Goal: Task Accomplishment & Management: Manage account settings

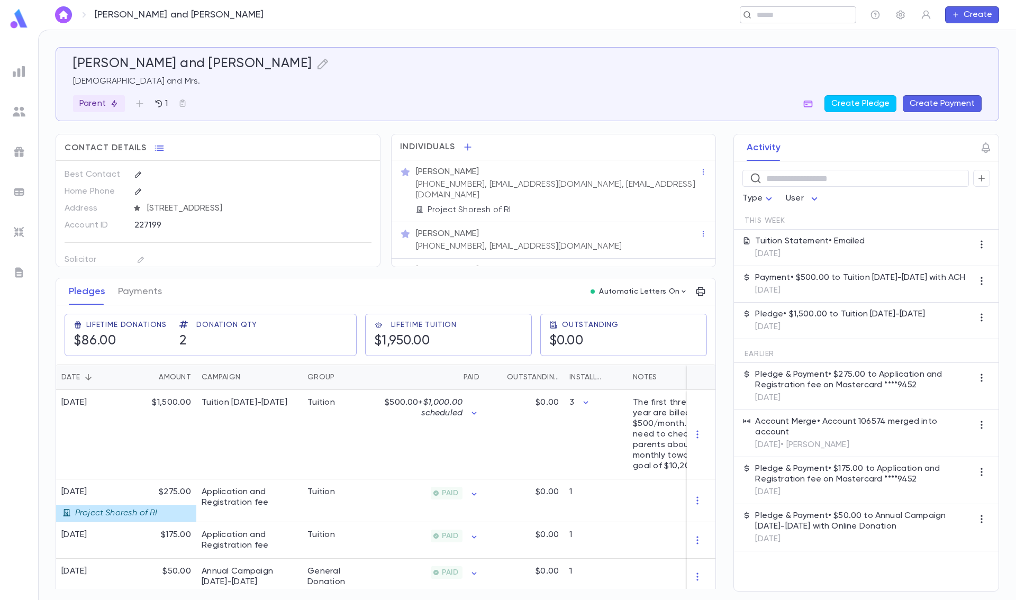
click at [770, 19] on input "text" at bounding box center [795, 15] width 82 height 10
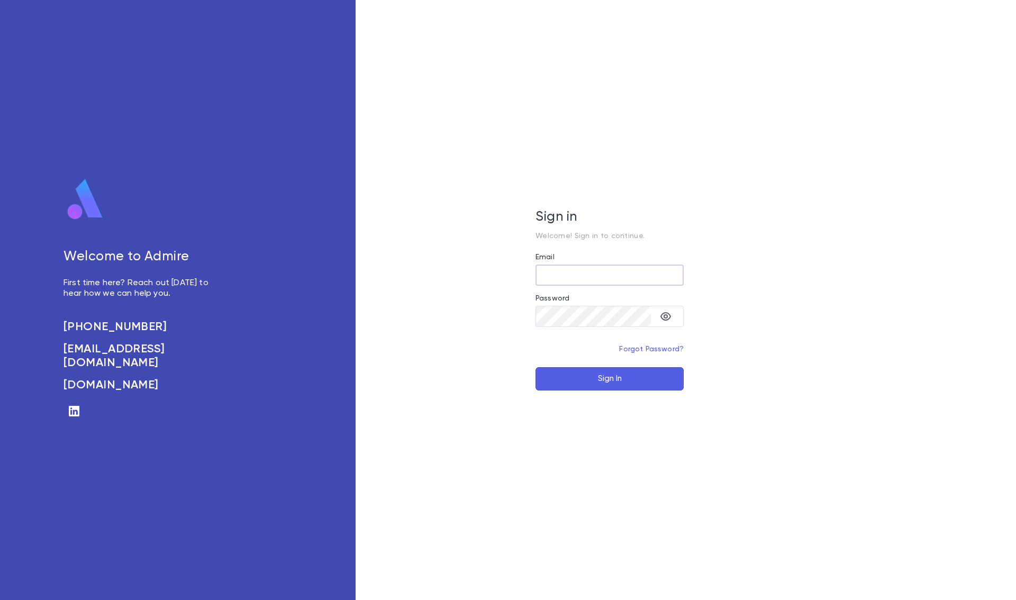
type input "**********"
click at [588, 375] on button "Sign In" at bounding box center [610, 378] width 148 height 23
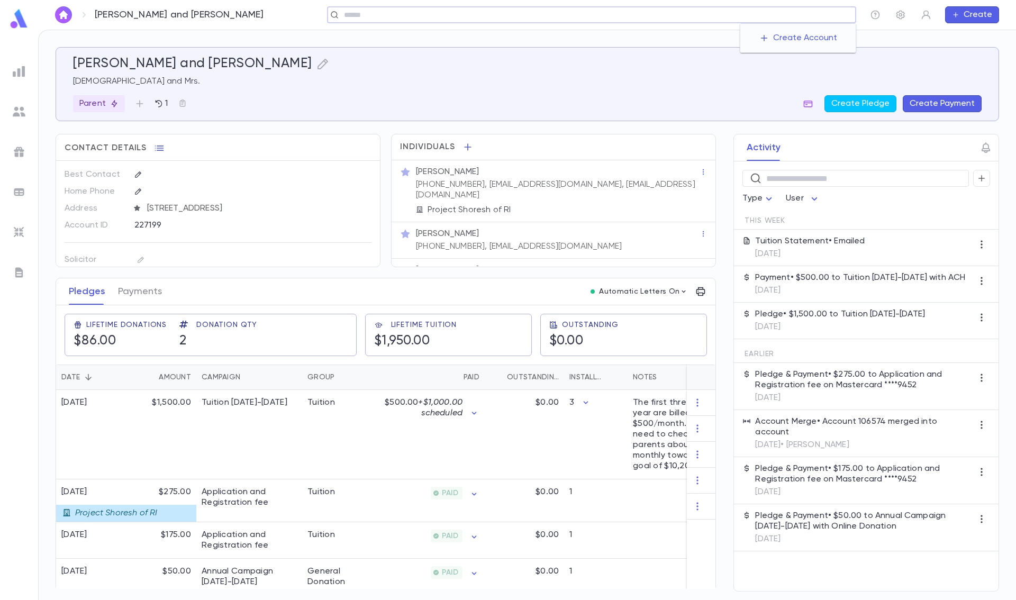
click at [788, 15] on input "text" at bounding box center [596, 15] width 511 height 10
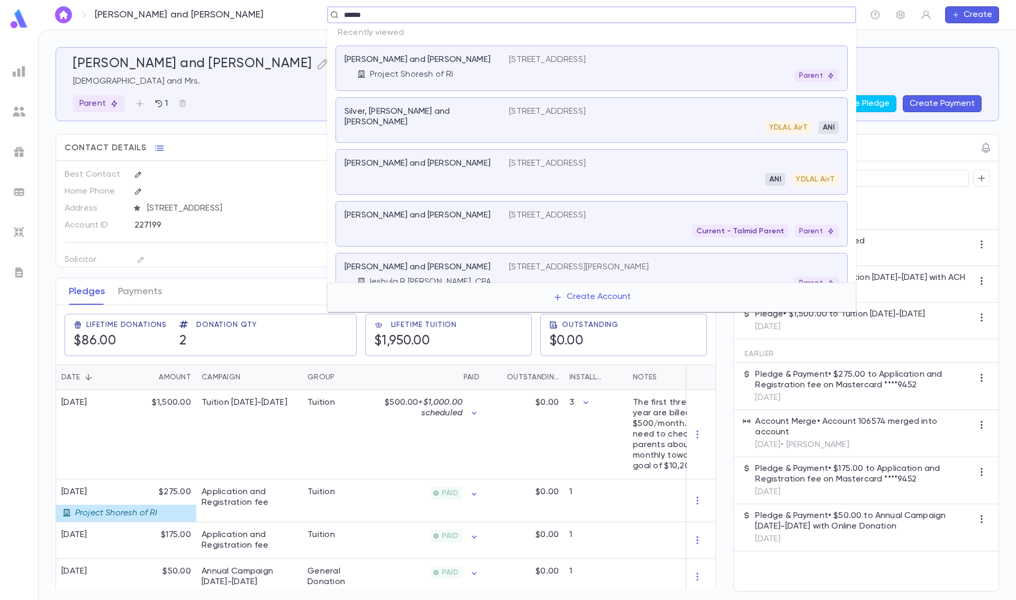
type input "*******"
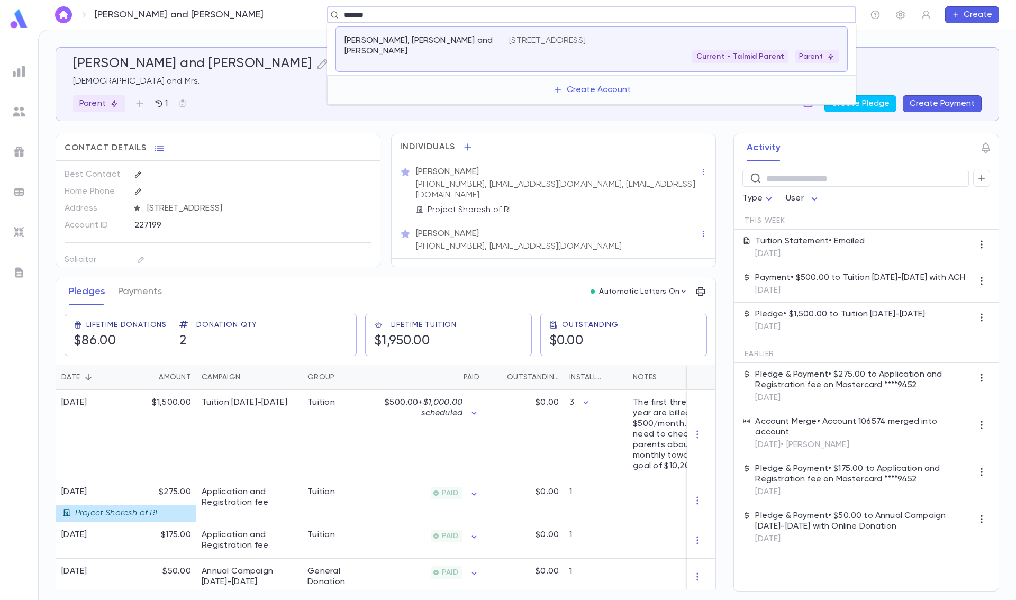
click at [552, 56] on div "Current - Talmid Parent Parent" at bounding box center [674, 56] width 330 height 13
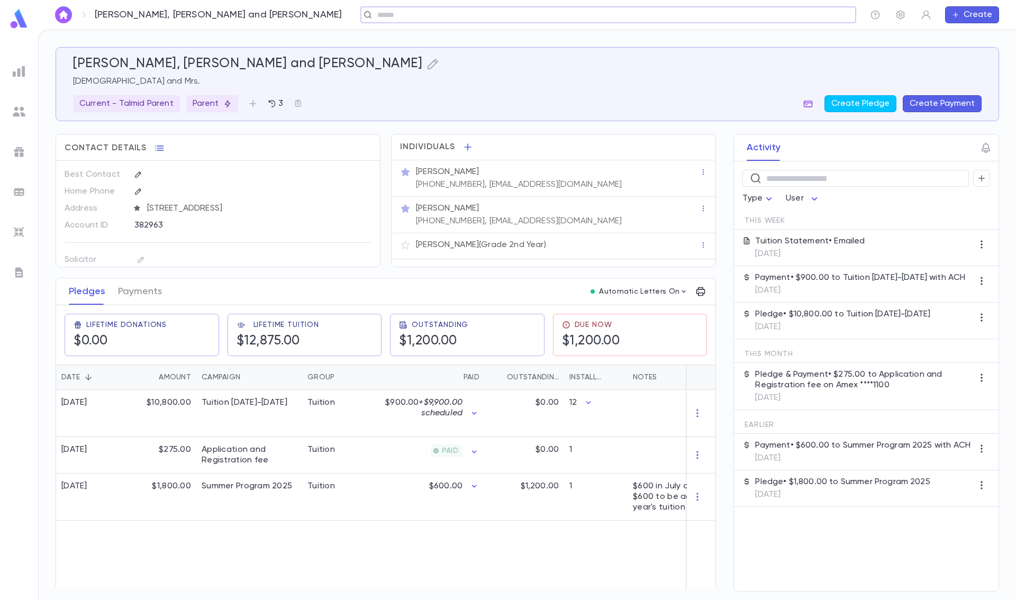
click at [812, 100] on icon "button" at bounding box center [808, 103] width 11 height 11
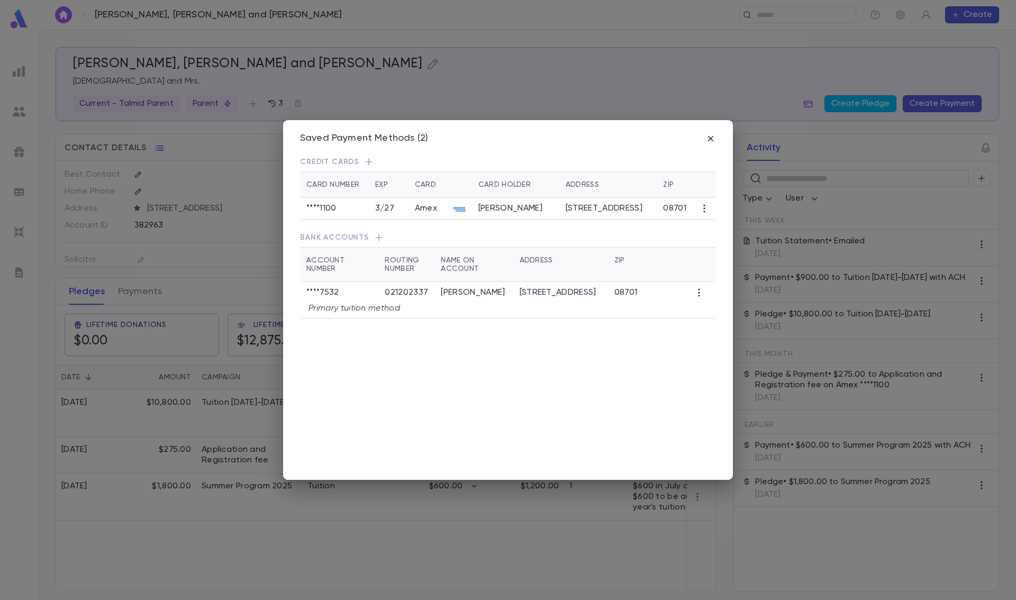
click at [458, 83] on div "Saved Payment Methods (2) Credit Cards Card Number Exp Card Card Holder Address…" at bounding box center [508, 300] width 1016 height 600
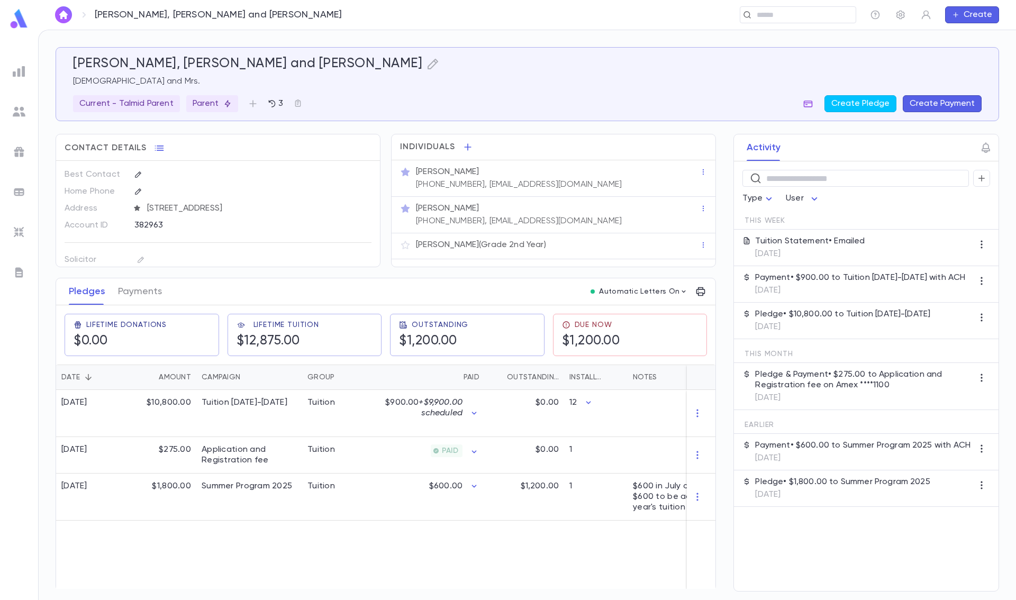
click at [807, 105] on icon "button" at bounding box center [808, 104] width 9 height 7
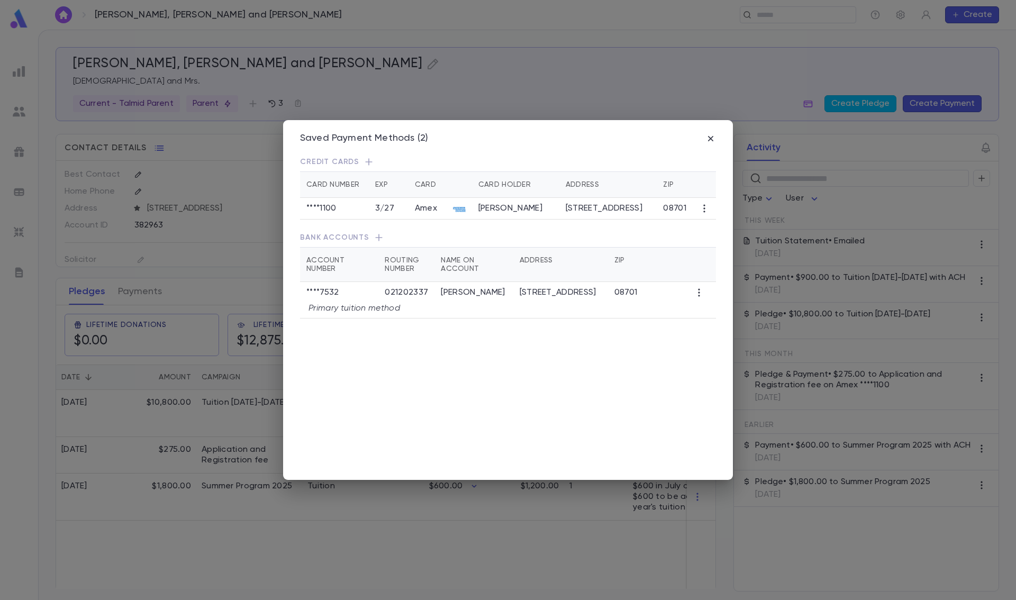
click at [622, 77] on div "Saved Payment Methods (2) Credit Cards Card Number Exp Card Card Holder Address…" at bounding box center [508, 300] width 1016 height 600
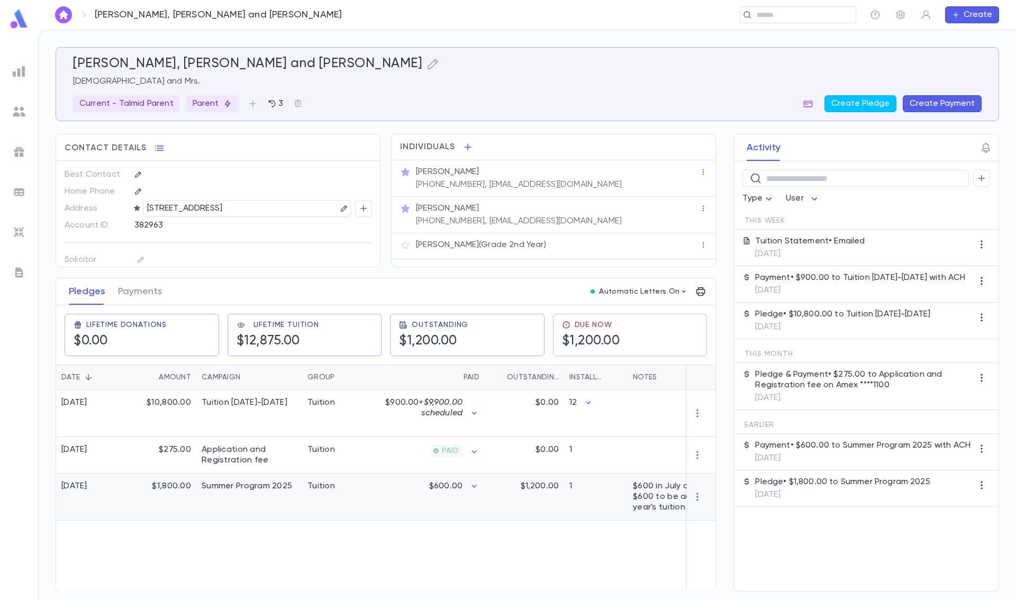
click at [340, 502] on div "Tuition" at bounding box center [341, 497] width 79 height 47
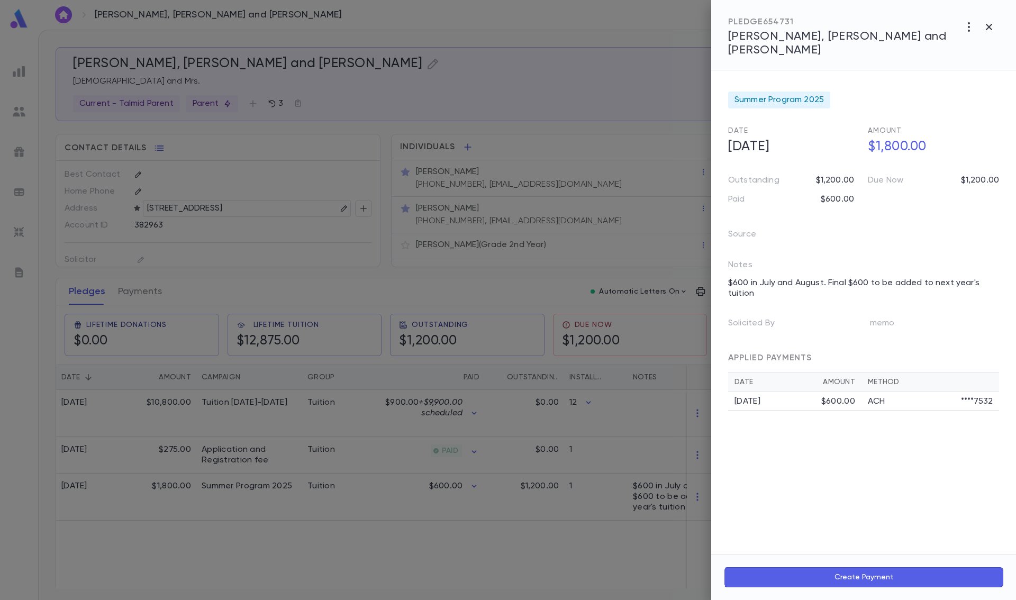
click at [363, 273] on div at bounding box center [508, 300] width 1016 height 600
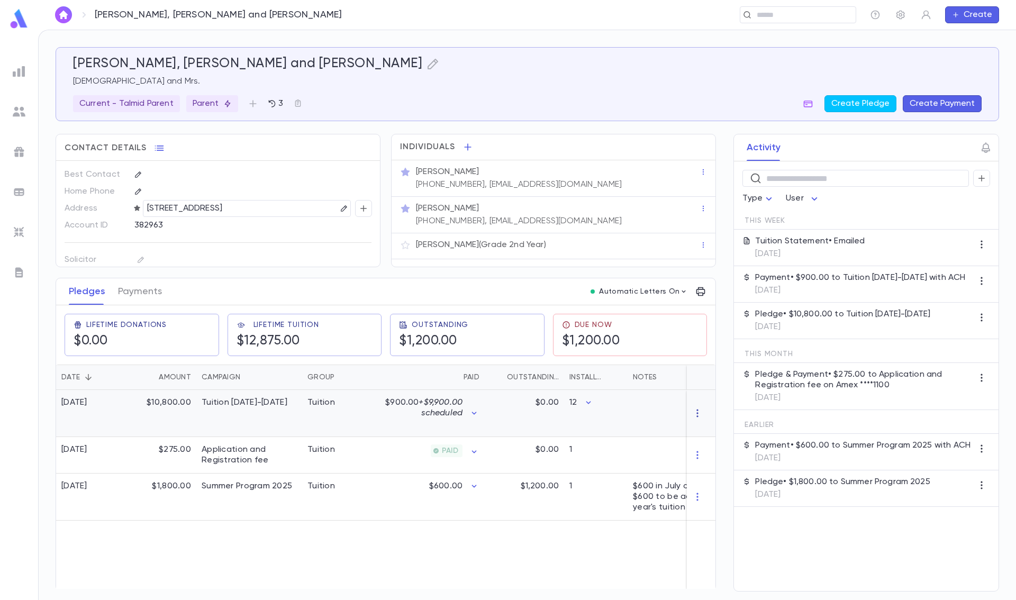
click at [696, 408] on icon "button" at bounding box center [697, 413] width 11 height 11
click at [631, 416] on div at bounding box center [508, 300] width 1016 height 600
click at [355, 414] on div "Tuition" at bounding box center [341, 413] width 79 height 47
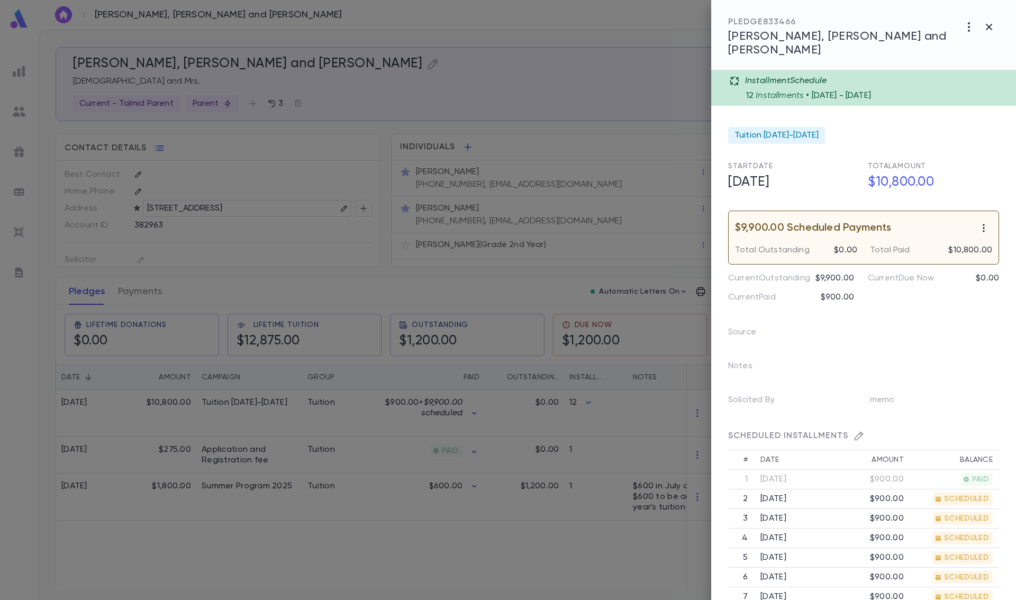
click at [979, 223] on icon "button" at bounding box center [984, 228] width 11 height 11
click at [810, 484] on div at bounding box center [508, 300] width 1016 height 600
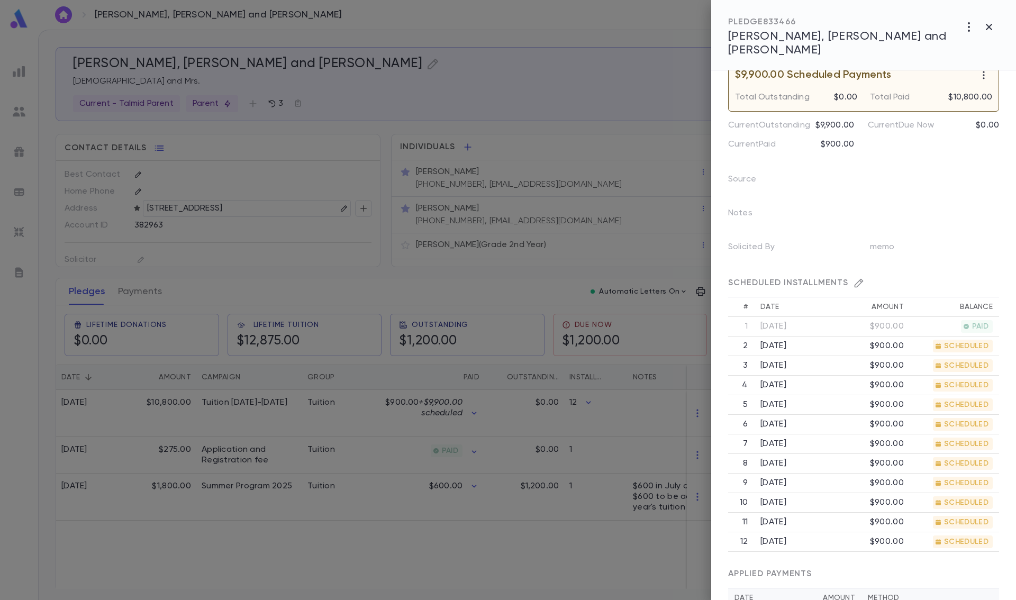
scroll to position [159, 0]
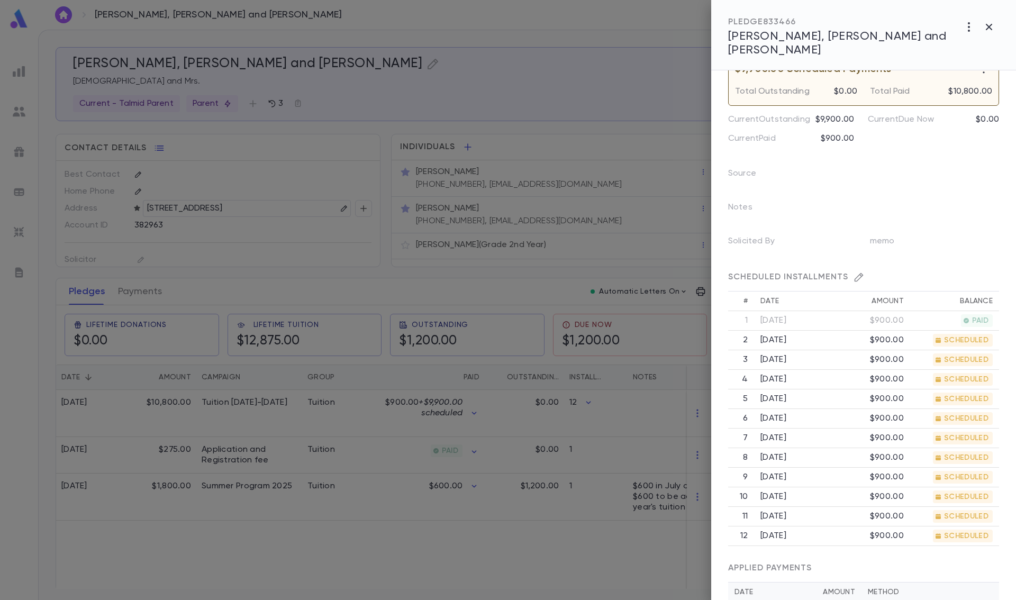
click at [797, 331] on td "[DATE]" at bounding box center [793, 341] width 78 height 20
click at [854, 272] on icon "button" at bounding box center [859, 277] width 11 height 11
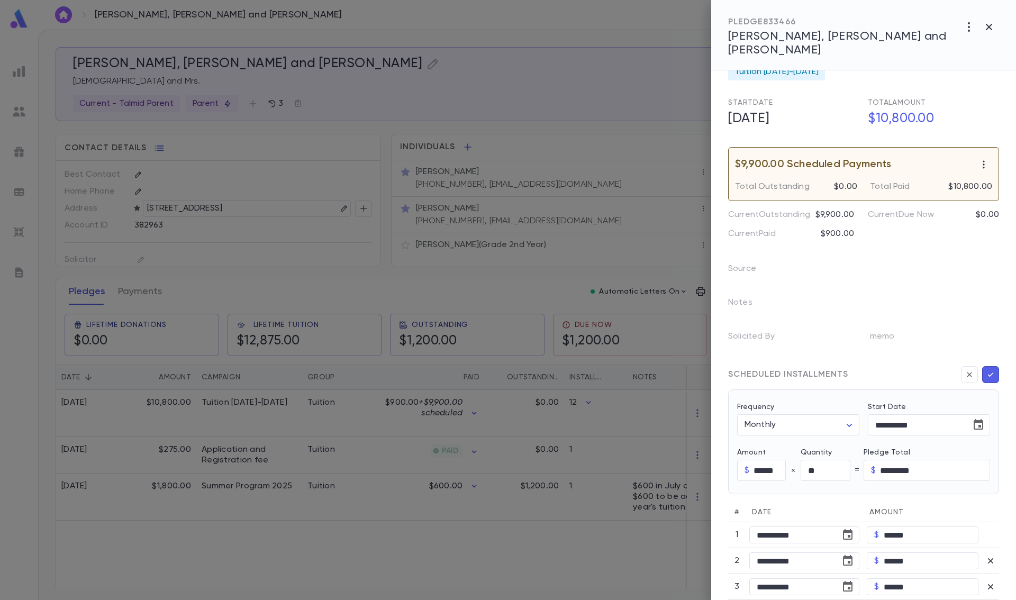
scroll to position [0, 0]
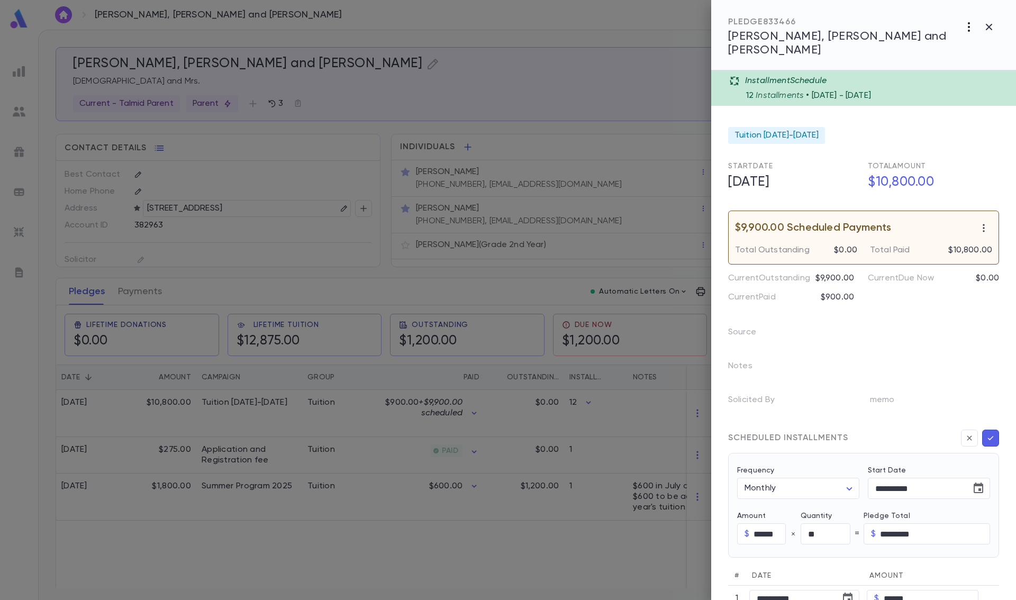
click at [970, 26] on icon "button" at bounding box center [969, 27] width 13 height 13
drag, startPoint x: 918, startPoint y: 316, endPoint x: 912, endPoint y: 303, distance: 14.7
click at [918, 315] on div at bounding box center [508, 300] width 1016 height 600
click at [601, 415] on div at bounding box center [508, 300] width 1016 height 600
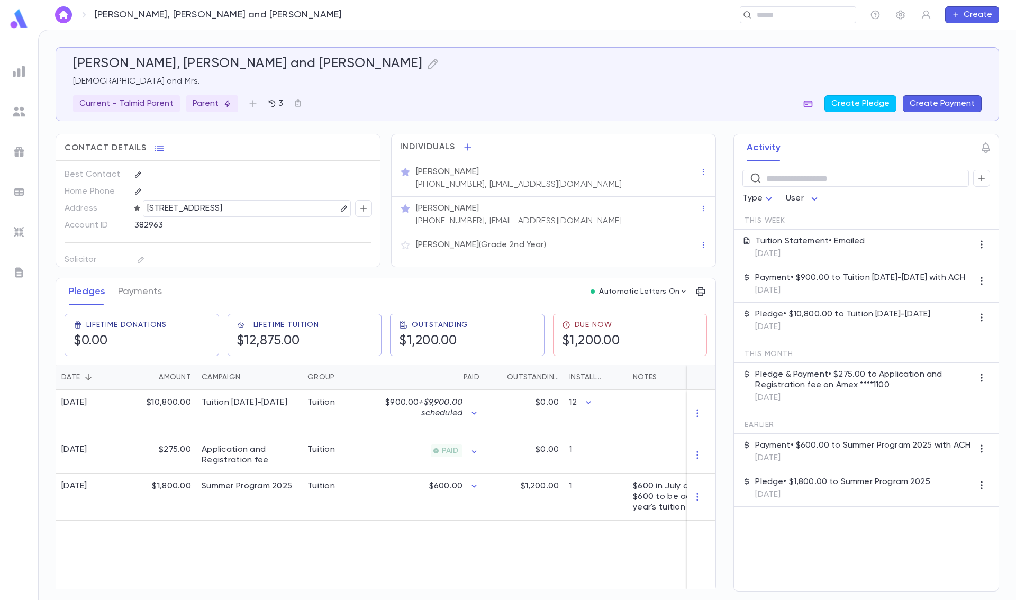
click at [808, 103] on icon "button" at bounding box center [808, 104] width 9 height 7
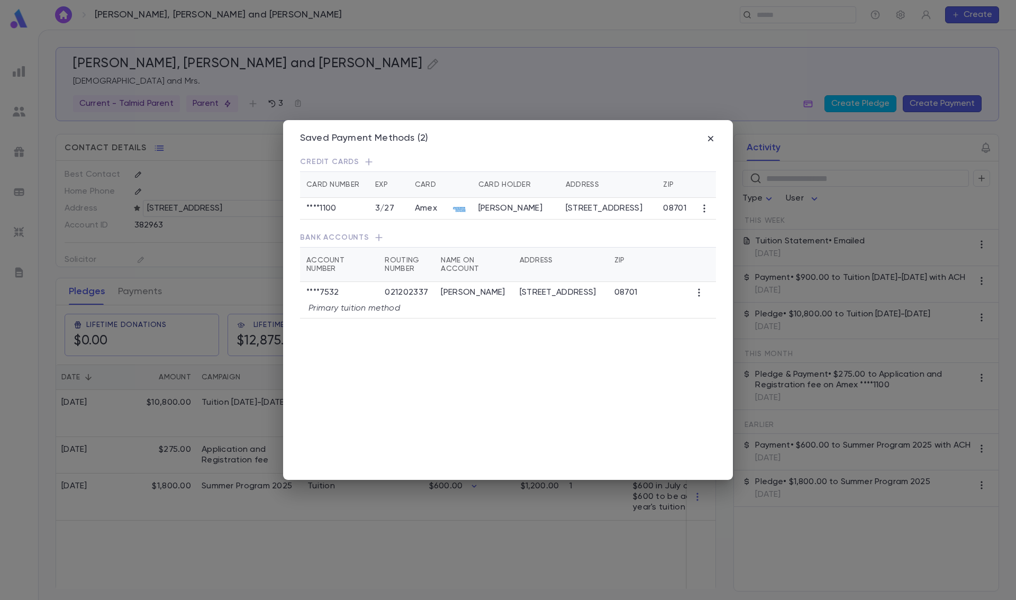
click at [698, 296] on icon "button" at bounding box center [699, 292] width 11 height 11
click at [723, 327] on li "Transfer Future Payments" at bounding box center [755, 328] width 120 height 17
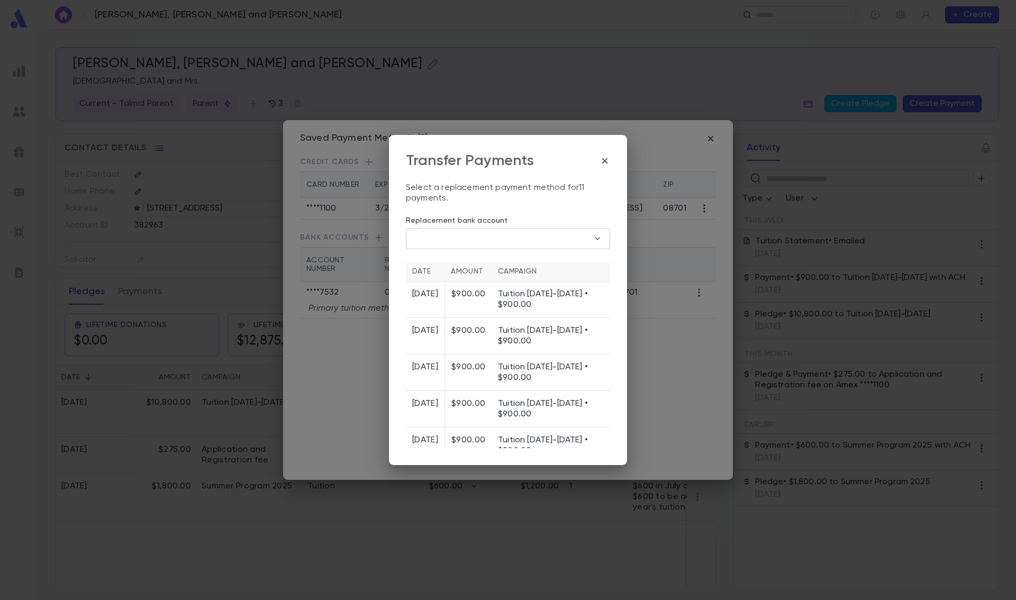
click at [592, 234] on icon "button" at bounding box center [597, 238] width 11 height 11
click at [550, 261] on icon "button" at bounding box center [550, 264] width 10 height 10
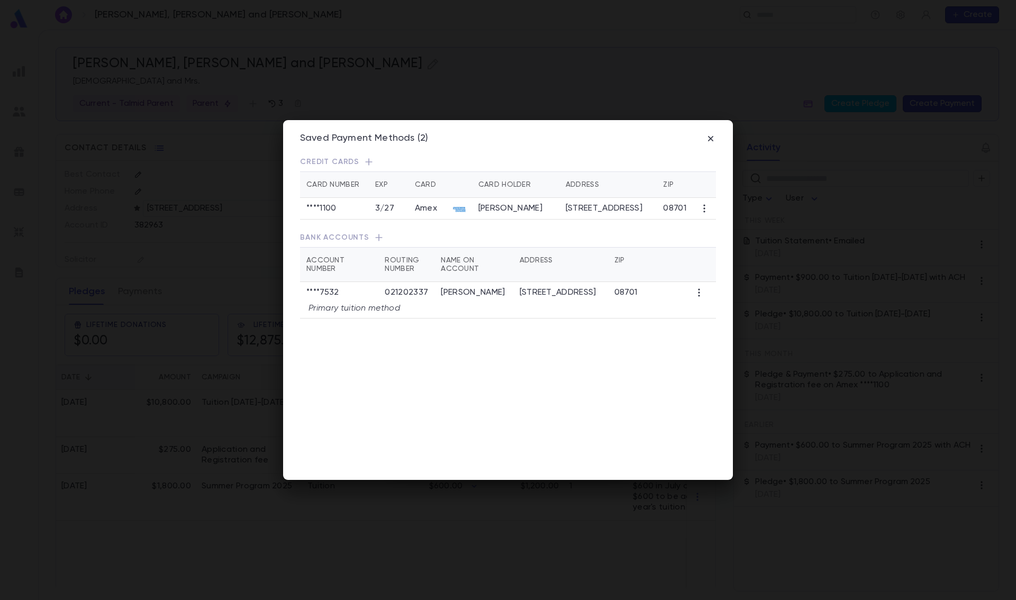
click at [663, 215] on td "08701" at bounding box center [675, 209] width 36 height 22
click at [703, 209] on icon "button" at bounding box center [704, 208] width 11 height 11
click at [729, 240] on li "Transfer Future Payments" at bounding box center [762, 243] width 120 height 17
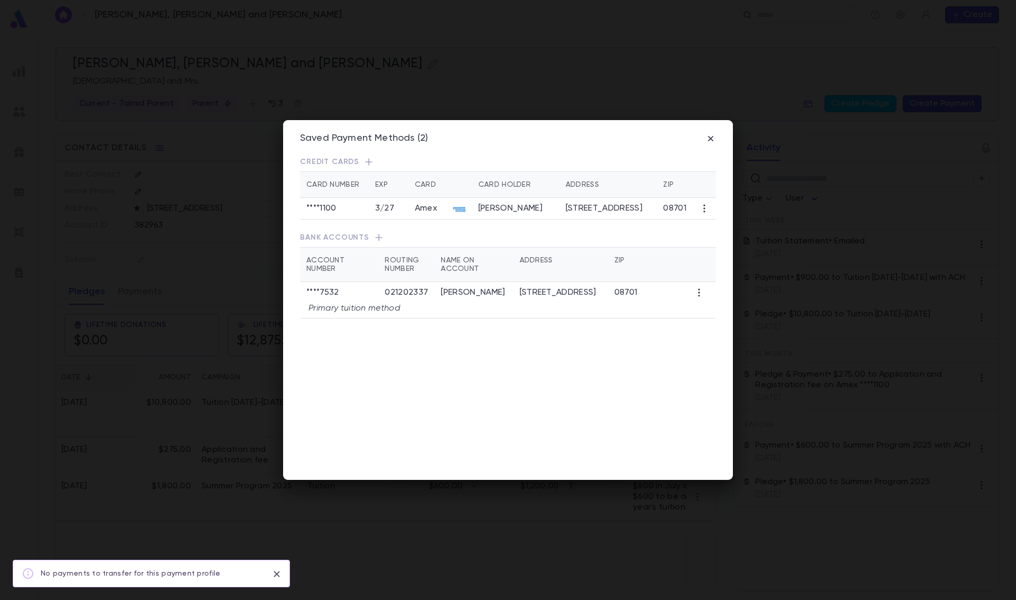
click at [697, 296] on icon "button" at bounding box center [699, 292] width 11 height 11
click at [720, 326] on li "Transfer Future Payments" at bounding box center [755, 328] width 120 height 17
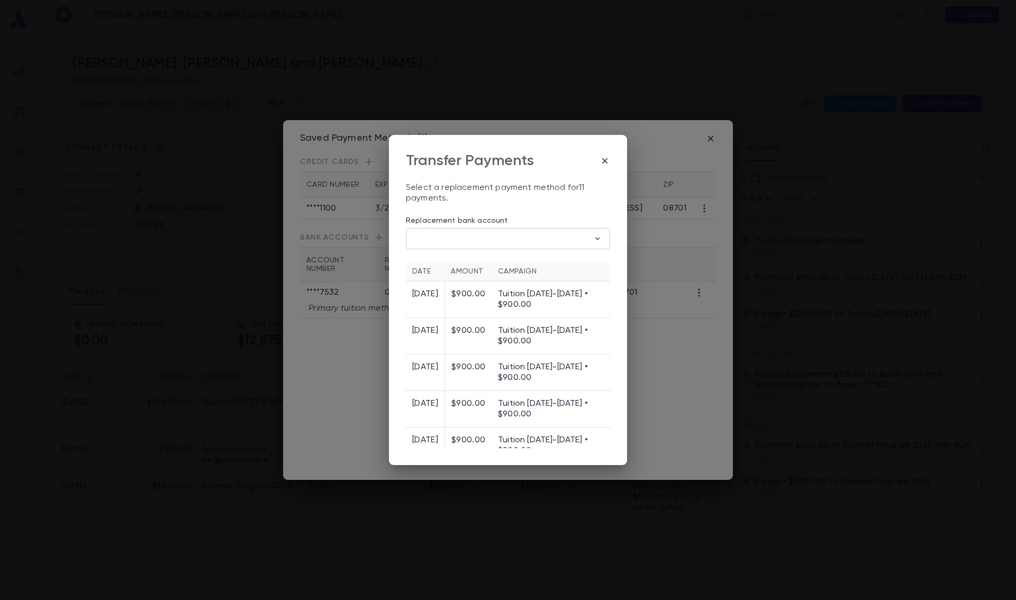
click at [594, 237] on icon "button" at bounding box center [597, 238] width 11 height 11
click at [518, 291] on div "Routing #" at bounding box center [508, 285] width 66 height 18
click at [469, 311] on div "1 active bank account Manage Account # Routing # Account Name **** [FINANCIAL_I…" at bounding box center [508, 291] width 200 height 85
click at [526, 258] on p "Manage" at bounding box center [525, 263] width 35 height 11
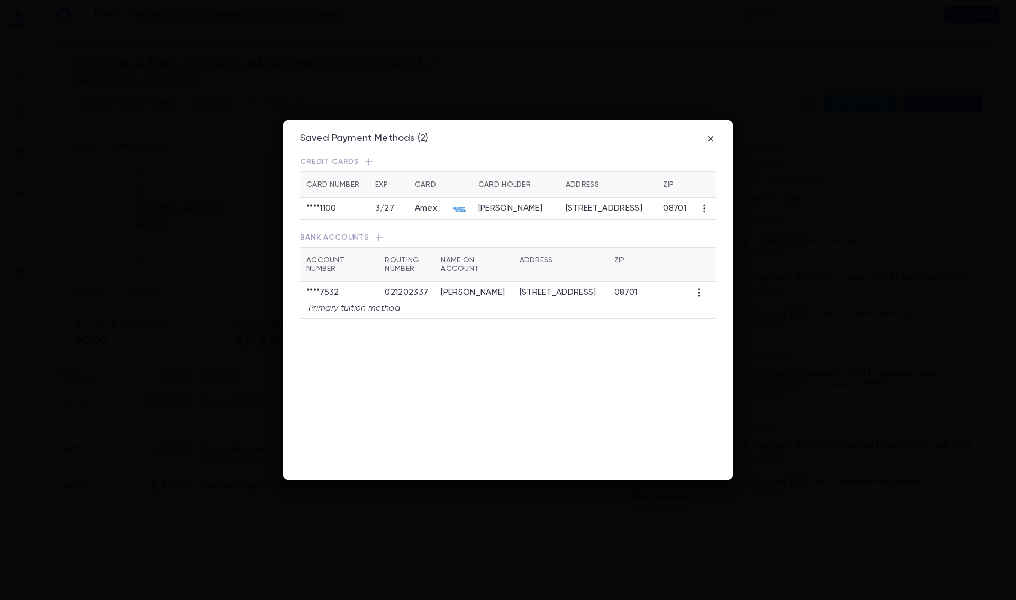
click at [698, 296] on icon "button" at bounding box center [699, 293] width 2 height 8
click at [710, 310] on li "Edit" at bounding box center [755, 311] width 120 height 17
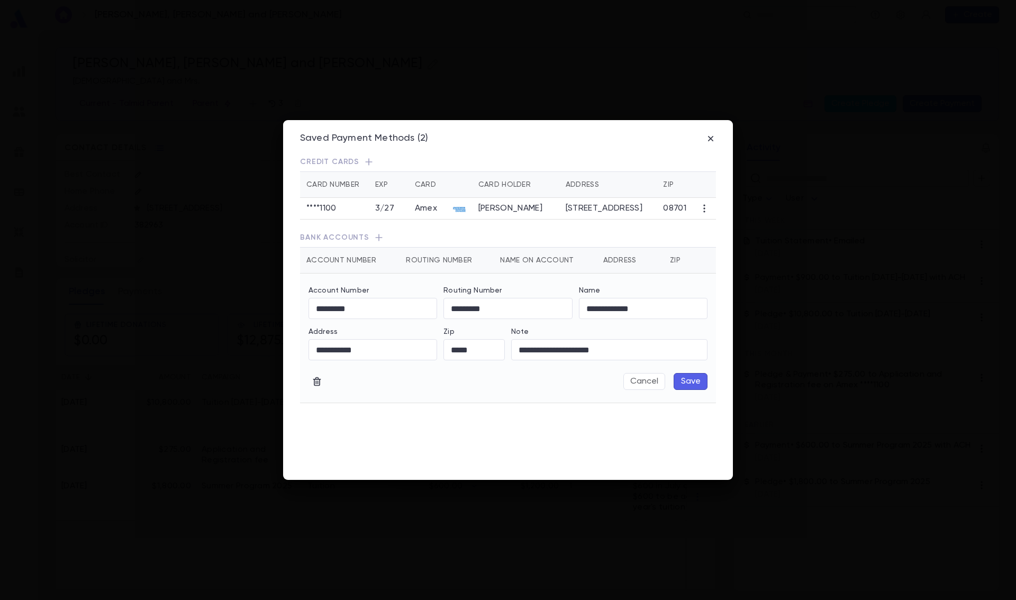
click at [704, 208] on icon "button" at bounding box center [704, 208] width 11 height 11
click at [724, 245] on li "Transfer Future Payments" at bounding box center [762, 243] width 120 height 17
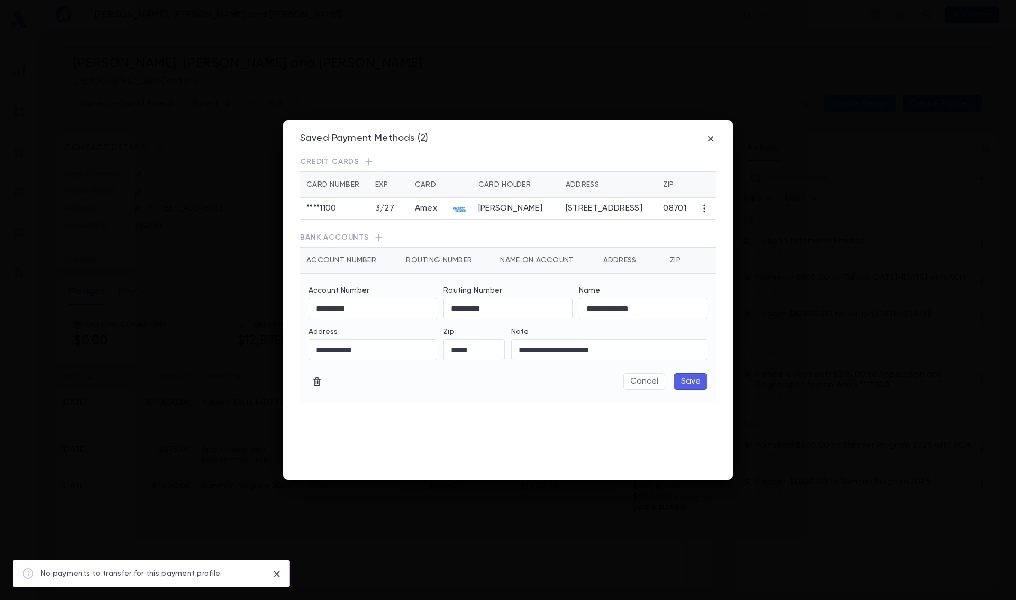
click at [634, 392] on div "**********" at bounding box center [508, 338] width 416 height 129
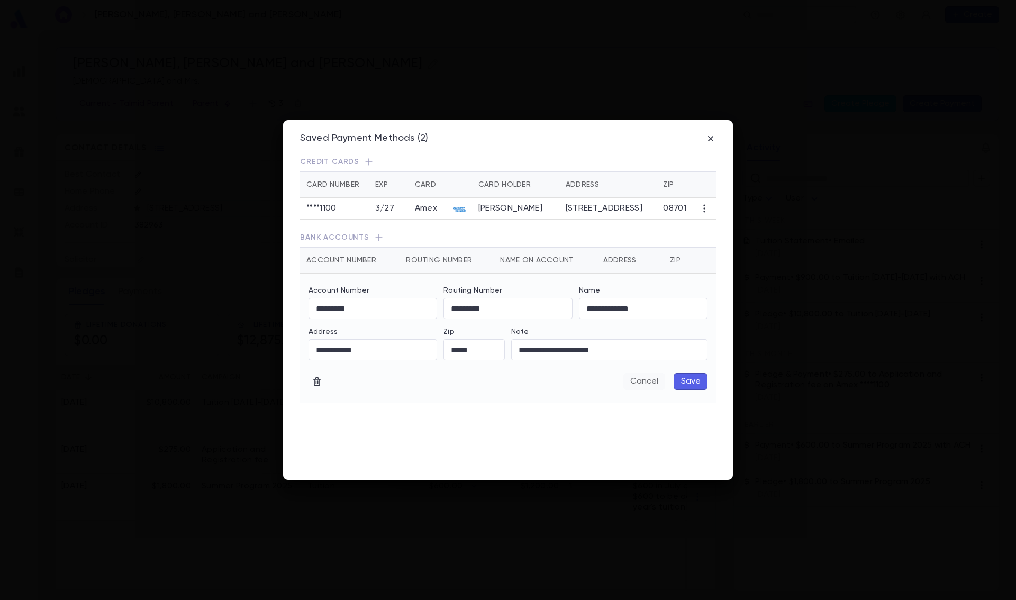
click at [634, 385] on button "Cancel" at bounding box center [645, 381] width 42 height 17
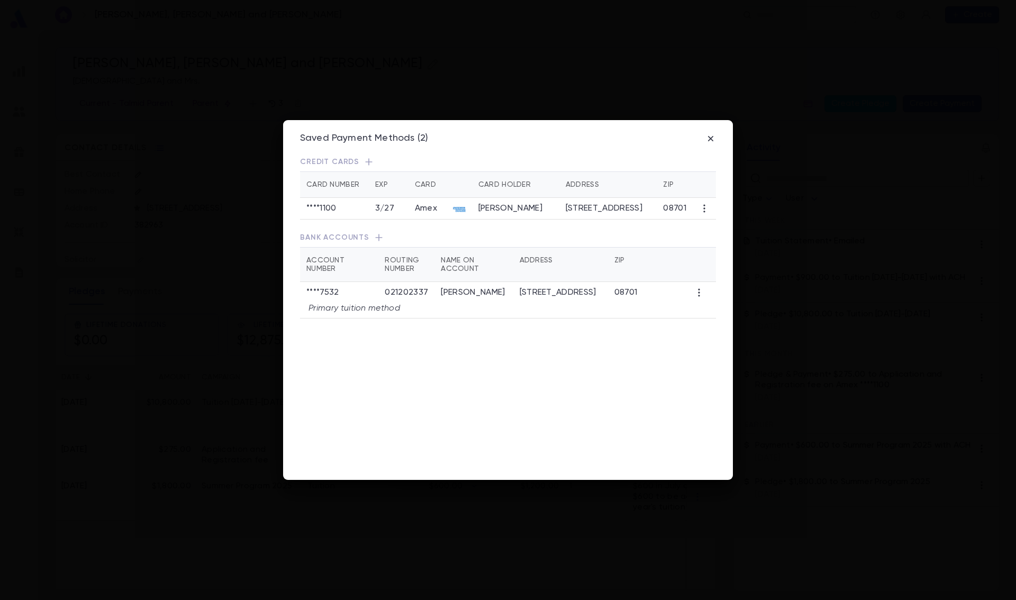
click at [698, 295] on icon "button" at bounding box center [699, 292] width 11 height 11
click at [709, 311] on li "Edit" at bounding box center [755, 311] width 120 height 17
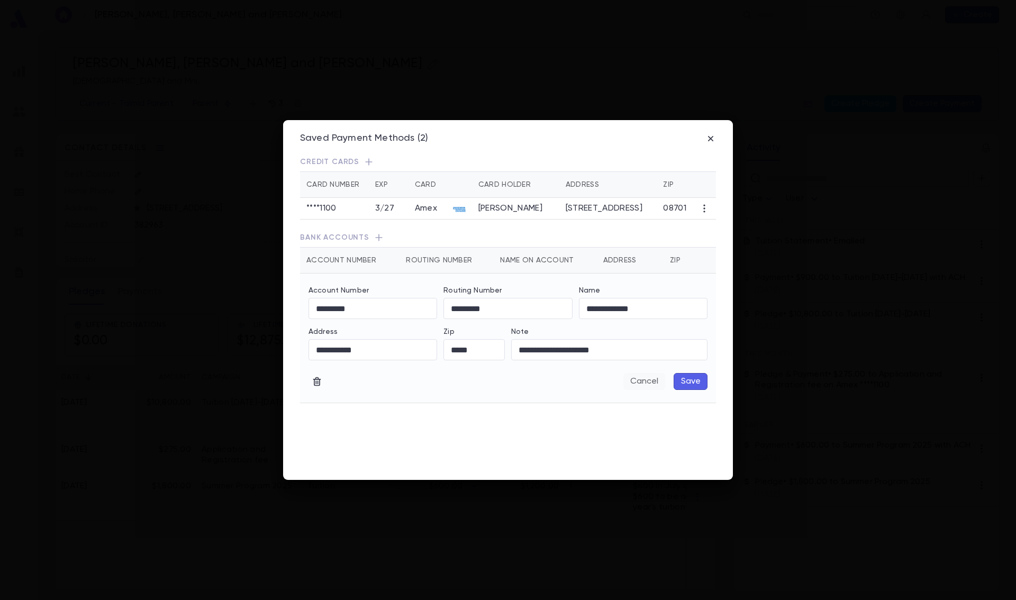
click at [638, 384] on button "Cancel" at bounding box center [645, 381] width 42 height 17
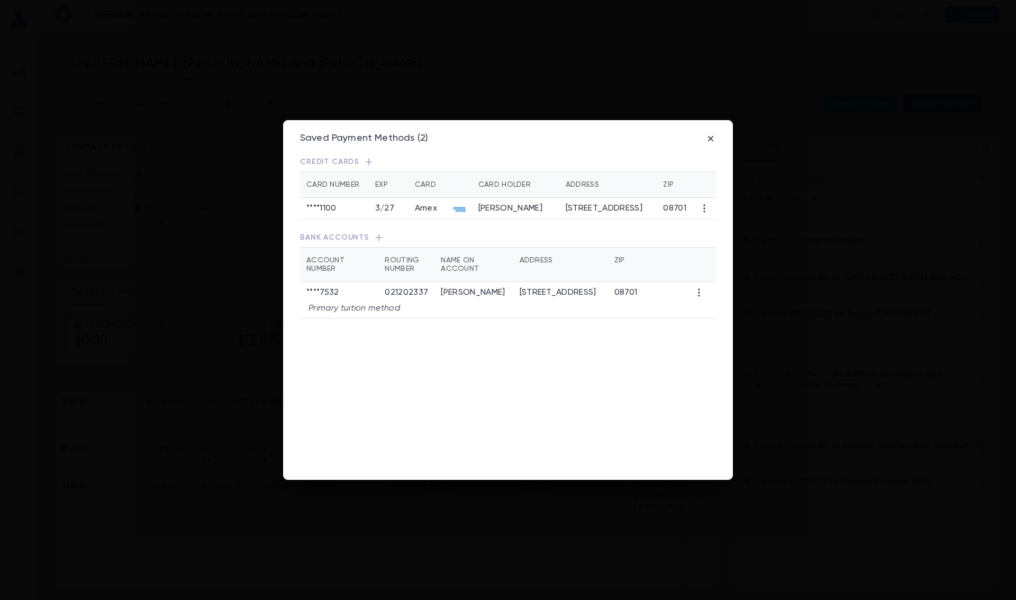
click at [698, 290] on icon "button" at bounding box center [699, 292] width 11 height 11
click at [725, 326] on li "Transfer Future Payments" at bounding box center [755, 328] width 120 height 17
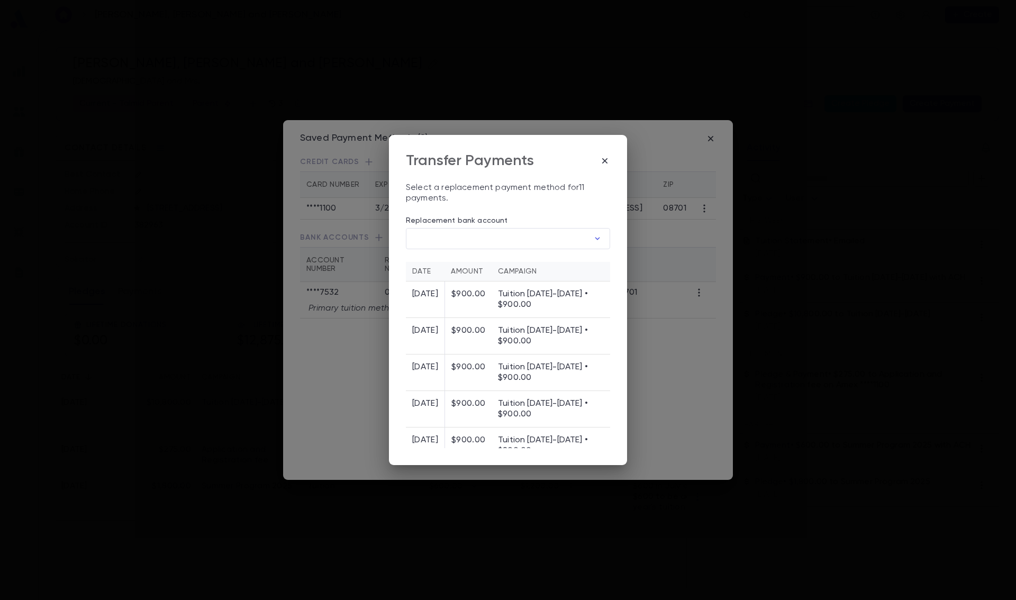
click at [475, 341] on td "$900.00" at bounding box center [468, 336] width 47 height 37
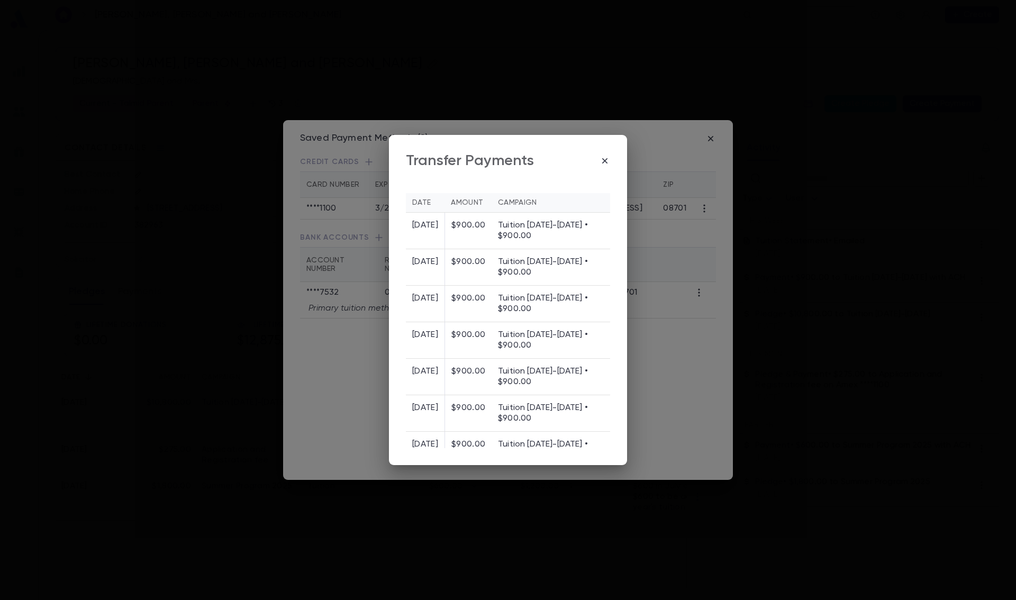
scroll to position [269, 0]
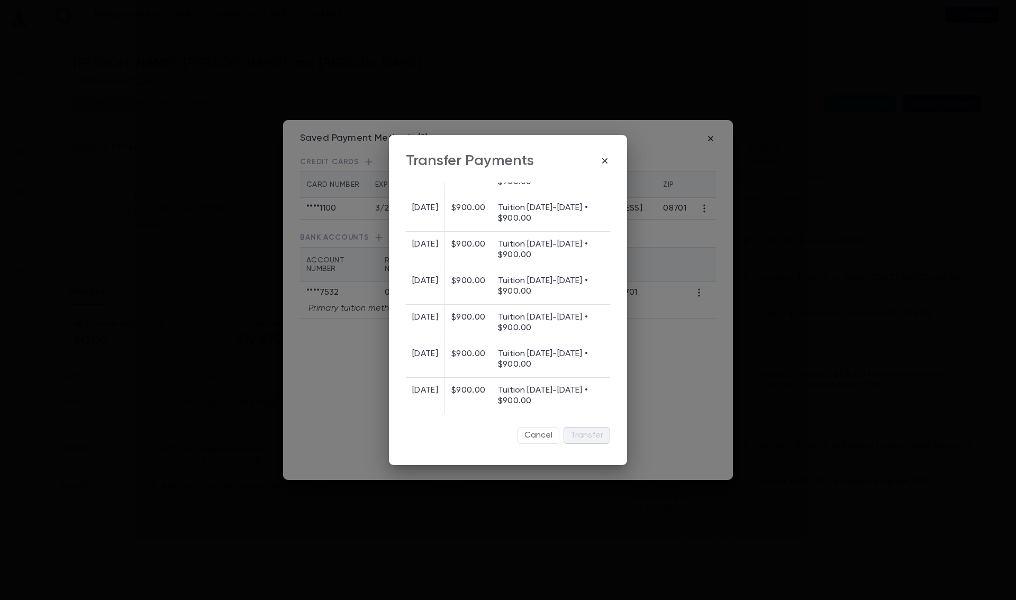
click at [567, 431] on div "Cancel Transfer" at bounding box center [508, 437] width 204 height 21
click at [572, 431] on div "Cancel Transfer" at bounding box center [508, 437] width 204 height 21
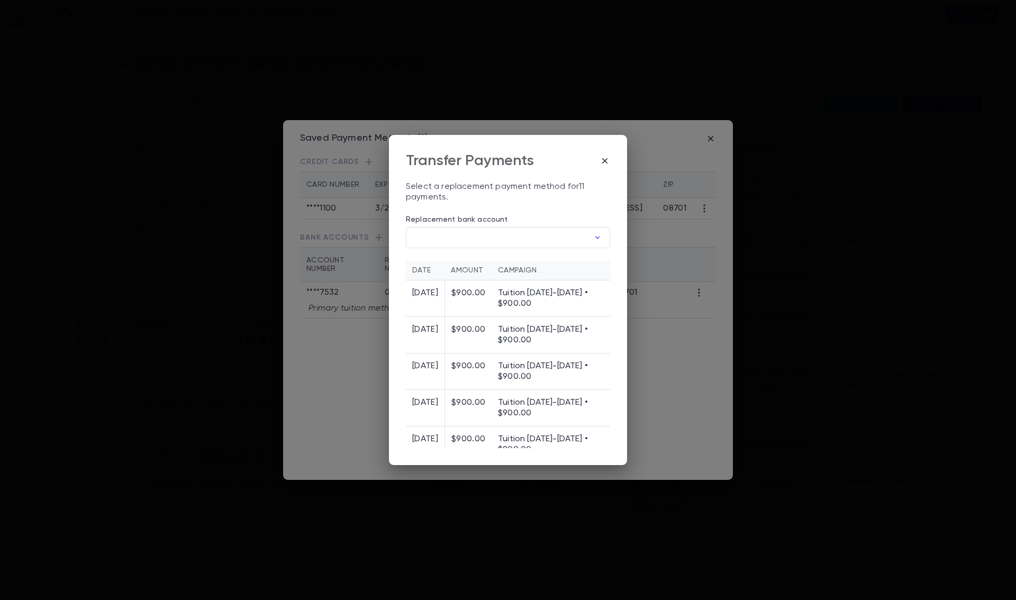
scroll to position [0, 0]
click at [573, 236] on input "Replacement bank account" at bounding box center [497, 239] width 183 height 21
click at [549, 265] on icon "button" at bounding box center [550, 264] width 8 height 8
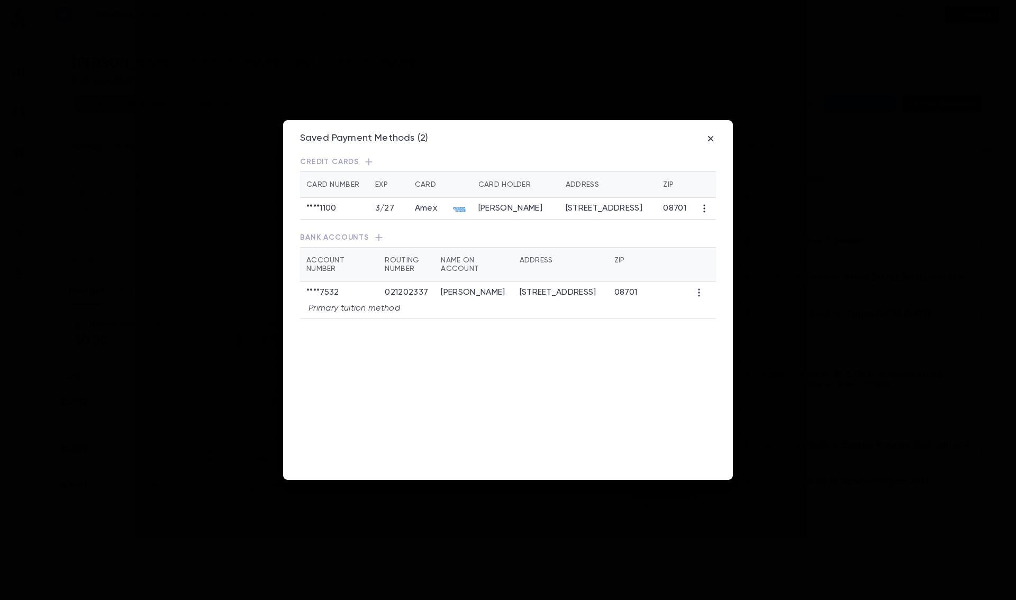
click at [559, 210] on td "[PERSON_NAME]" at bounding box center [515, 209] width 87 height 22
click at [451, 216] on td "Amex" at bounding box center [441, 209] width 64 height 22
click at [701, 209] on icon "button" at bounding box center [704, 208] width 11 height 11
click at [736, 238] on li "Transfer Future Payments" at bounding box center [762, 243] width 120 height 17
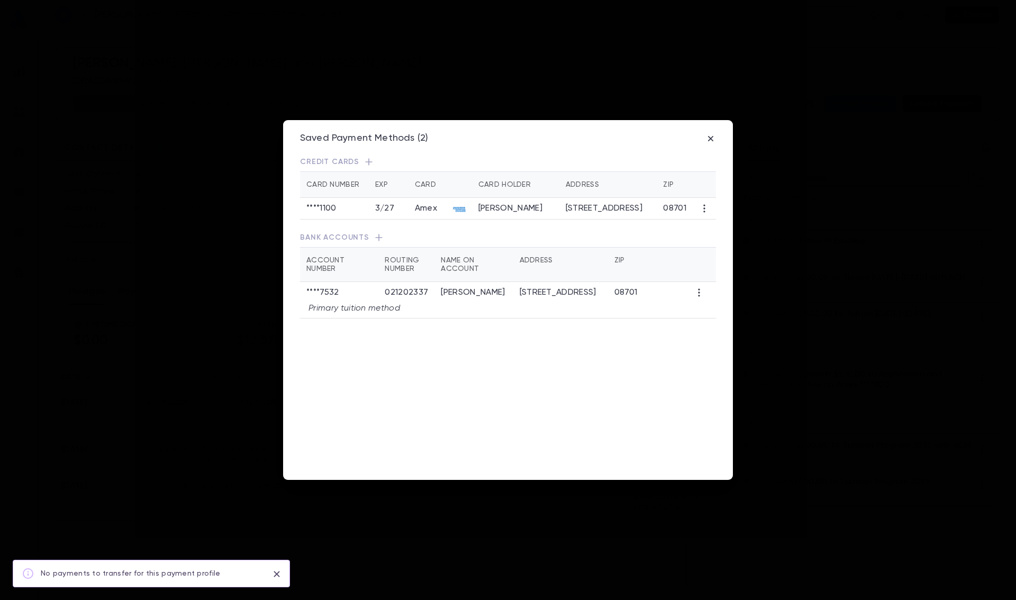
click at [699, 294] on icon "button" at bounding box center [699, 292] width 11 height 11
click at [715, 327] on li "Transfer Future Payments" at bounding box center [755, 328] width 120 height 17
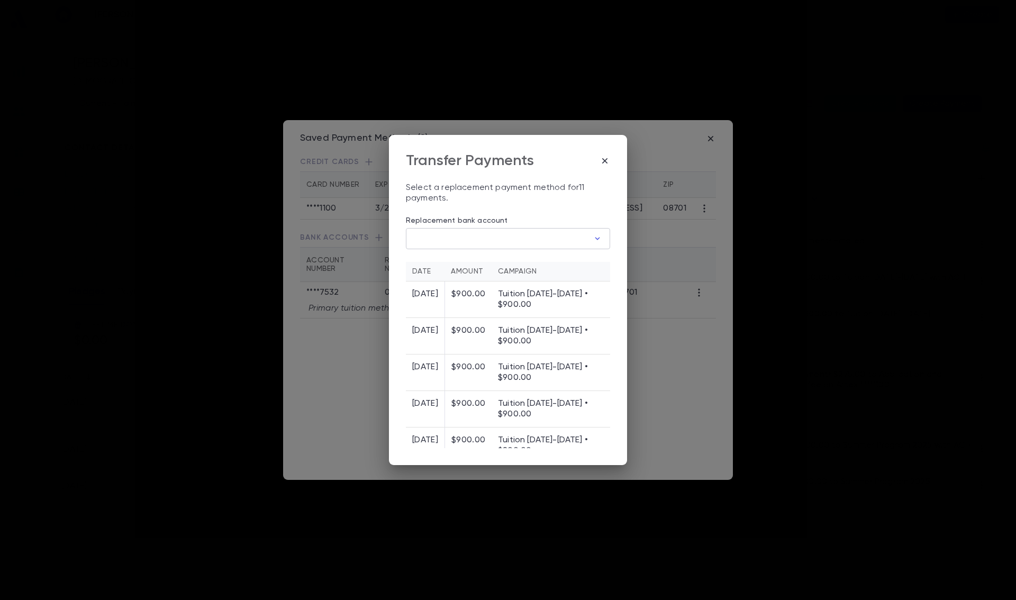
click at [567, 237] on input "Replacement bank account" at bounding box center [497, 239] width 183 height 21
click at [508, 164] on div at bounding box center [508, 300] width 1016 height 600
click at [440, 288] on td "[DATE]" at bounding box center [425, 300] width 39 height 37
click at [469, 333] on td "$900.00" at bounding box center [468, 336] width 47 height 37
click at [492, 335] on td "$900.00" at bounding box center [468, 336] width 47 height 37
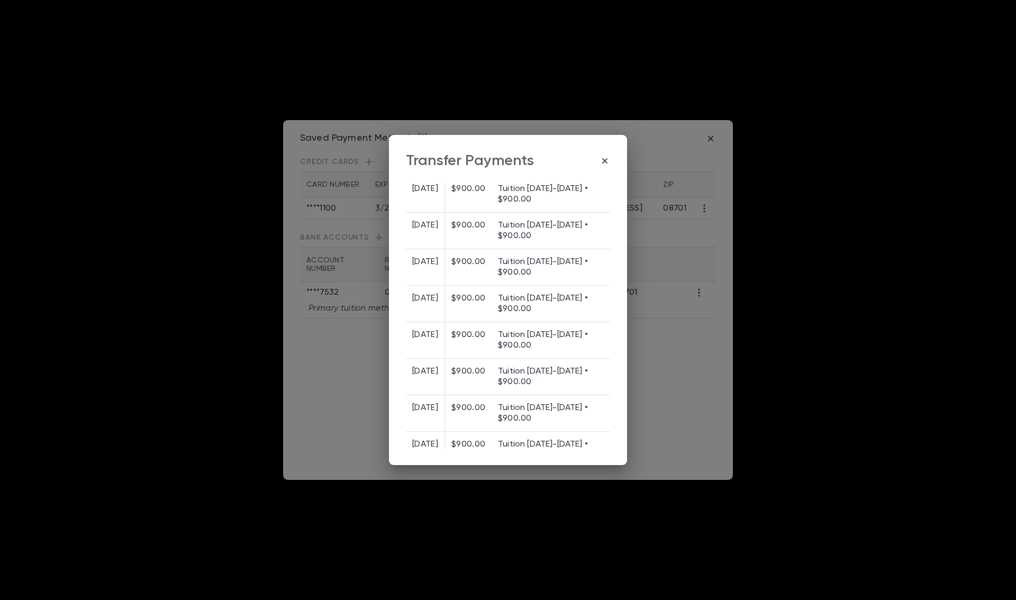
scroll to position [269, 0]
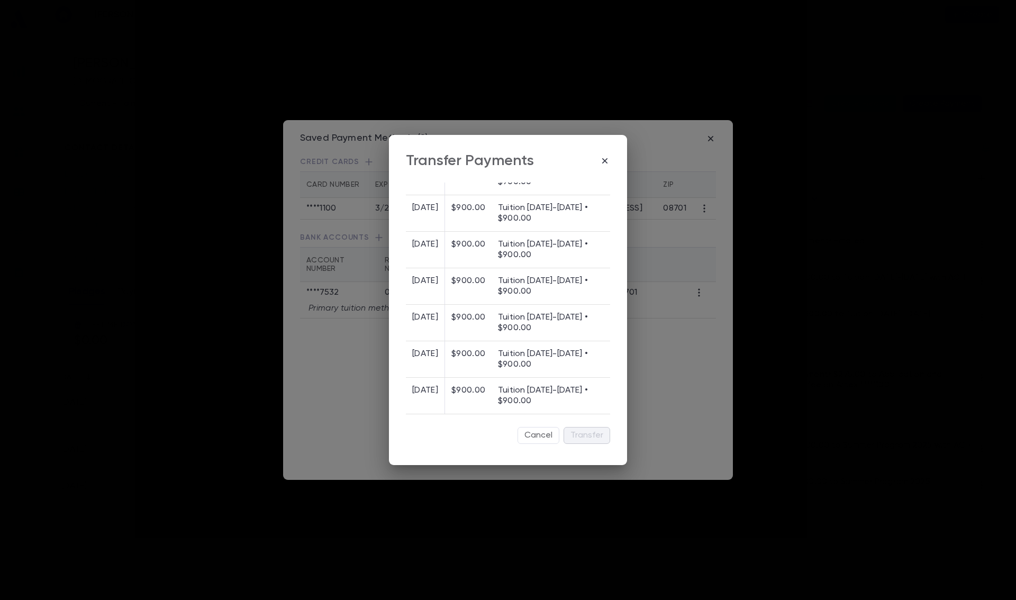
click at [537, 311] on td "Tuition [DATE]-[DATE] • $900.00" at bounding box center [551, 323] width 119 height 37
drag, startPoint x: 516, startPoint y: 381, endPoint x: 515, endPoint y: 375, distance: 5.8
click at [517, 381] on td "Tuition [DATE]-[DATE] • $900.00" at bounding box center [551, 396] width 119 height 37
click at [585, 432] on div "Cancel Transfer" at bounding box center [508, 437] width 204 height 21
click at [538, 435] on button "Cancel" at bounding box center [539, 435] width 42 height 17
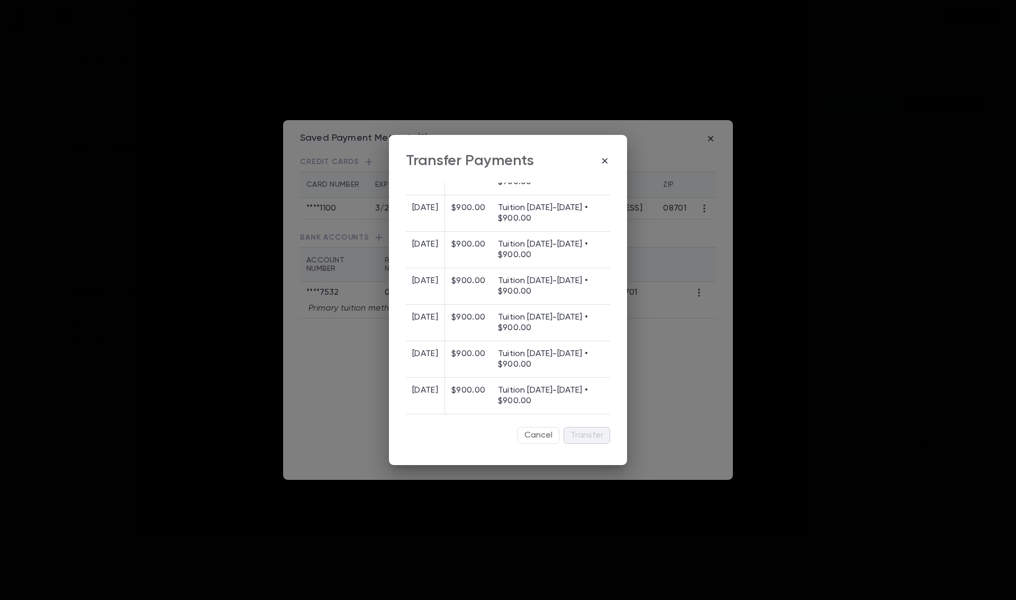
scroll to position [0, 0]
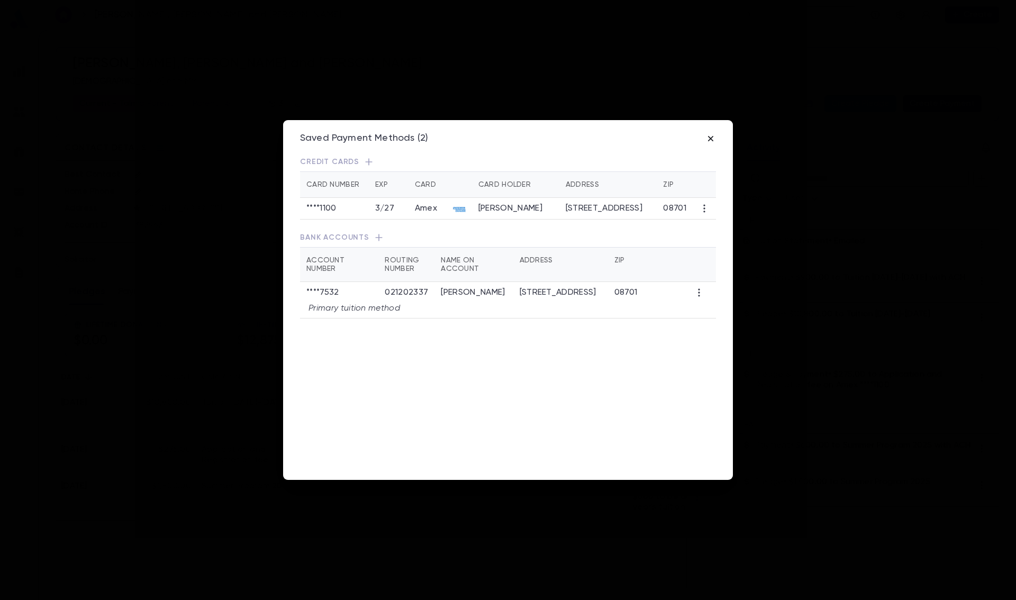
click at [709, 138] on icon "button" at bounding box center [711, 138] width 11 height 11
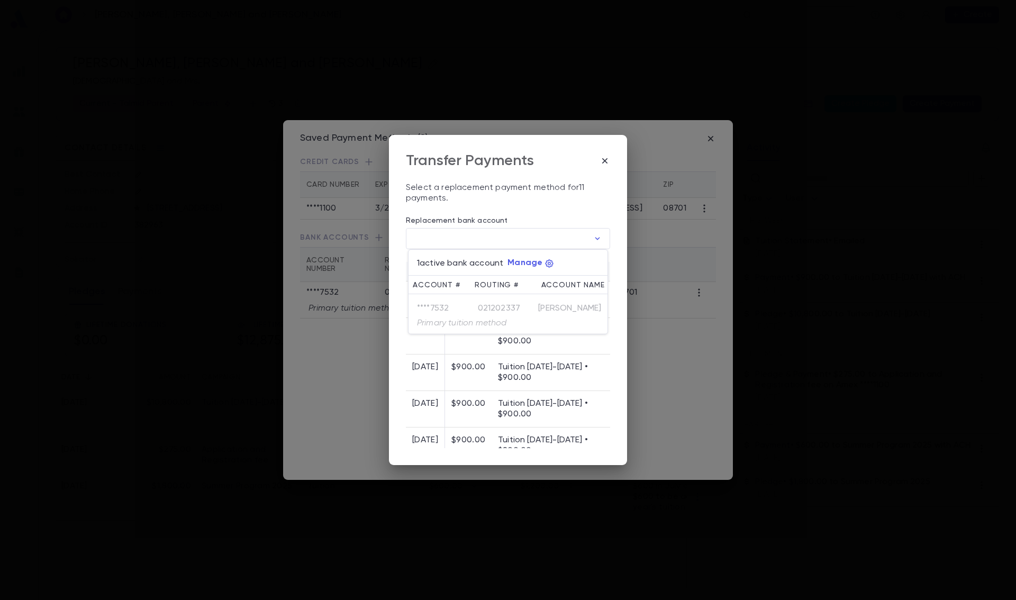
click at [609, 154] on div at bounding box center [508, 300] width 1016 height 600
click at [602, 161] on icon "button" at bounding box center [605, 161] width 11 height 11
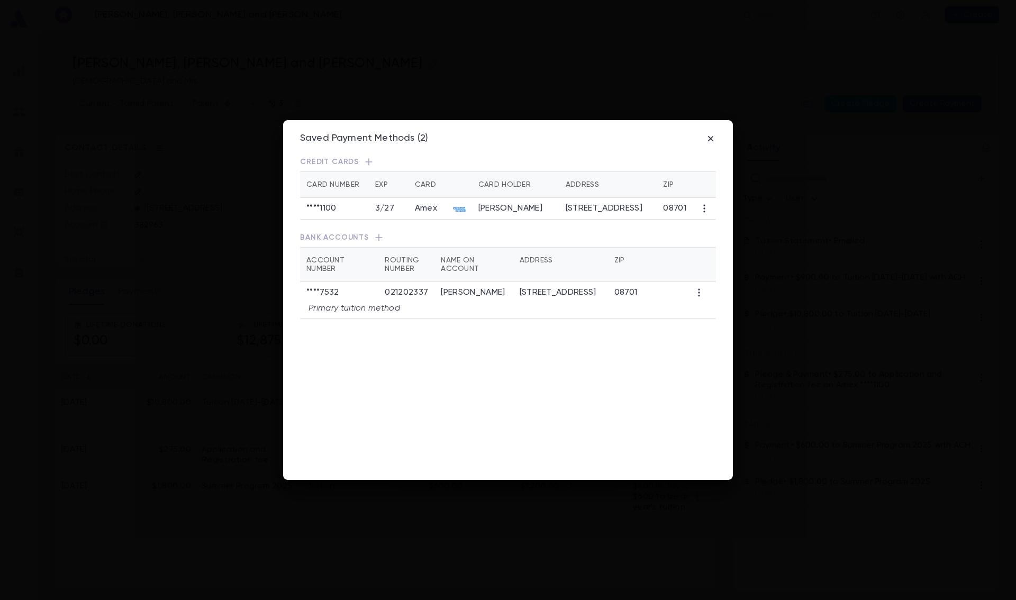
click at [712, 132] on div "Saved Payment Methods (2) Credit Cards Card Number Exp Card Card Holder Address…" at bounding box center [508, 300] width 450 height 360
click at [709, 140] on icon "button" at bounding box center [710, 138] width 5 height 5
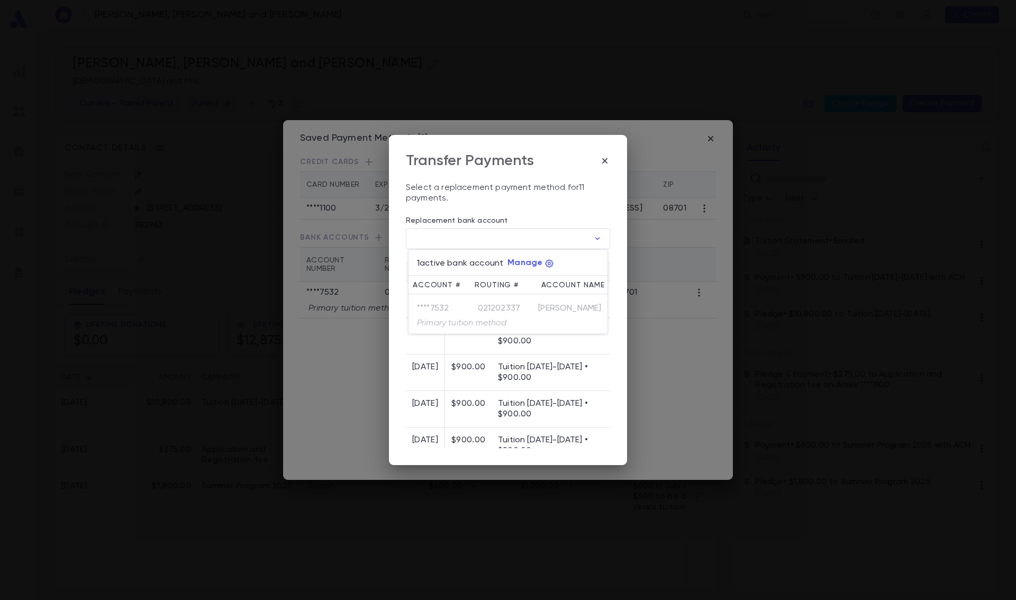
click at [573, 239] on div at bounding box center [508, 300] width 1016 height 600
click at [606, 155] on div "Transfer Payments" at bounding box center [508, 161] width 204 height 18
click at [602, 157] on icon "button" at bounding box center [605, 161] width 11 height 11
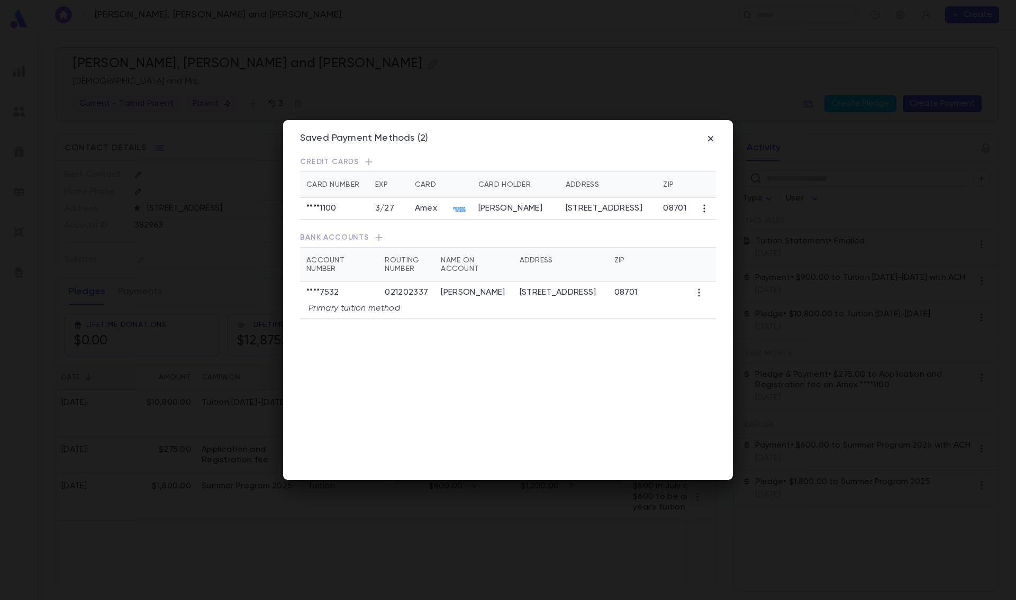
click at [706, 206] on icon "button" at bounding box center [704, 208] width 11 height 11
click at [706, 155] on div at bounding box center [508, 300] width 1016 height 600
click at [709, 136] on icon "button" at bounding box center [711, 138] width 11 height 11
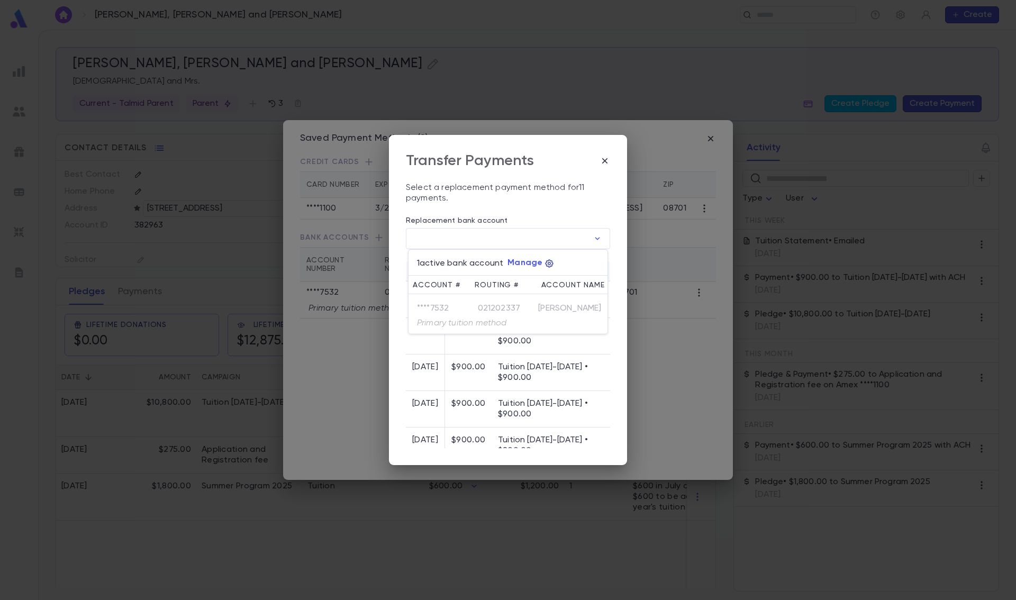
click at [546, 261] on icon "button" at bounding box center [550, 264] width 8 height 8
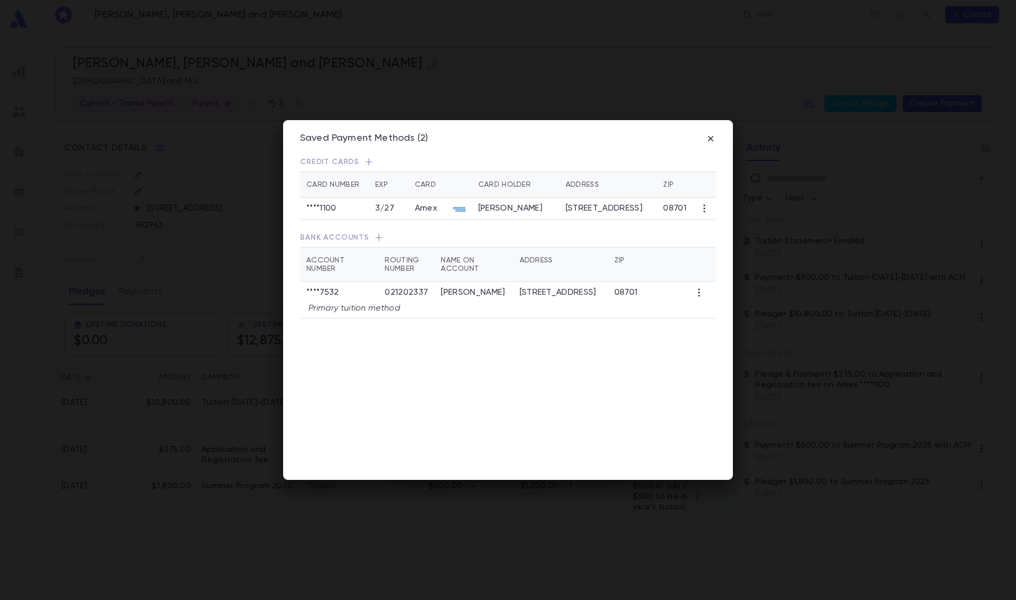
click at [522, 209] on td "[PERSON_NAME]" at bounding box center [515, 209] width 87 height 22
click at [708, 135] on icon "button" at bounding box center [711, 138] width 11 height 11
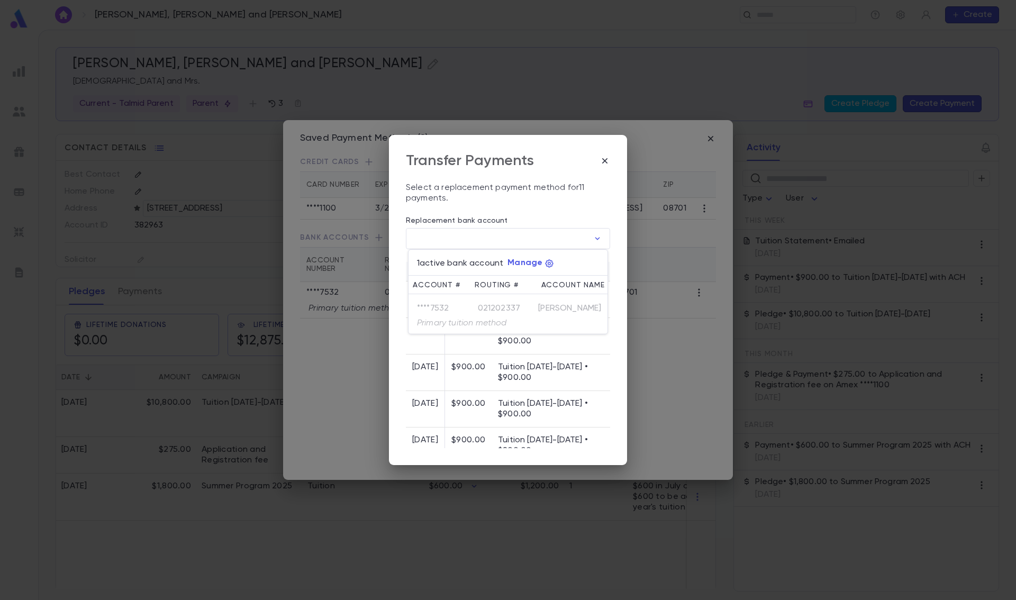
click at [540, 301] on div "1 active bank account Manage Account # Routing # Account Name **** [FINANCIAL_I…" at bounding box center [508, 291] width 200 height 85
click at [606, 161] on div at bounding box center [508, 300] width 1016 height 600
click at [570, 239] on input "Replacement bank account" at bounding box center [497, 239] width 183 height 21
click at [598, 237] on div at bounding box center [508, 300] width 1016 height 600
click at [605, 166] on icon "button" at bounding box center [605, 161] width 11 height 11
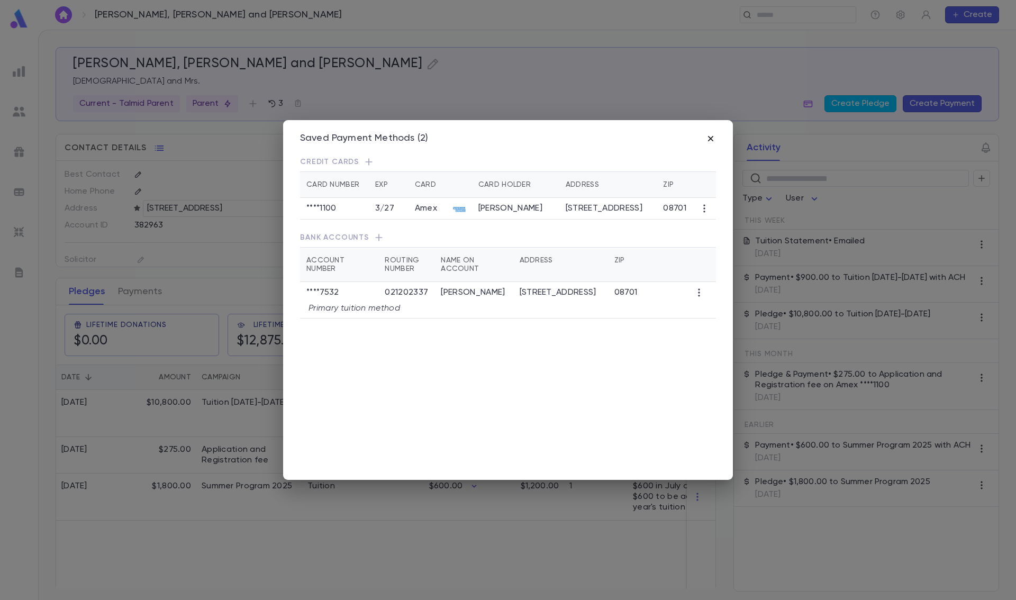
click at [712, 137] on icon "button" at bounding box center [711, 138] width 11 height 11
